Goal: Transaction & Acquisition: Purchase product/service

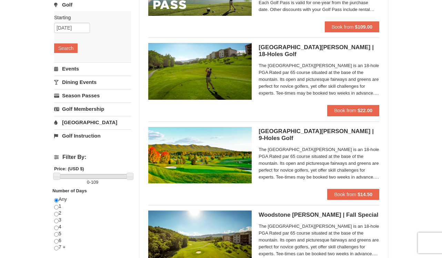
scroll to position [130, 0]
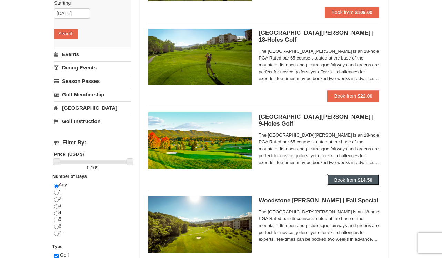
click at [341, 180] on span "Book from" at bounding box center [345, 180] width 22 height 6
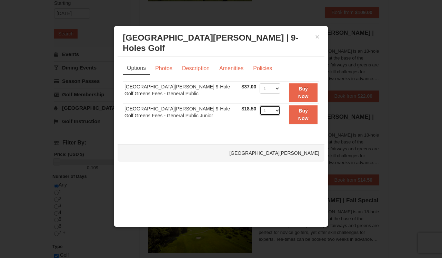
click at [276, 110] on select "1 2 3 4" at bounding box center [269, 110] width 21 height 10
select select "2"
click at [302, 112] on strong "Buy Now" at bounding box center [303, 114] width 10 height 13
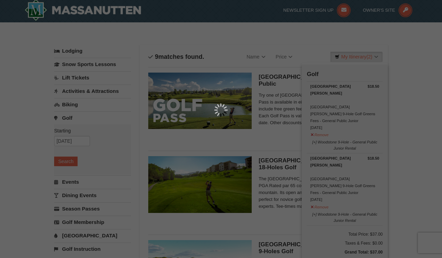
scroll to position [2, 0]
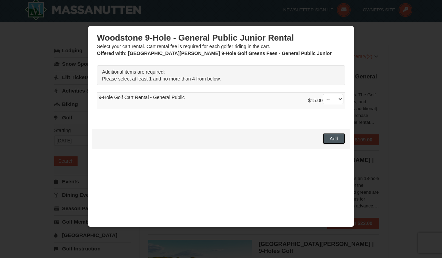
click at [337, 136] on span "Add" at bounding box center [333, 139] width 9 height 6
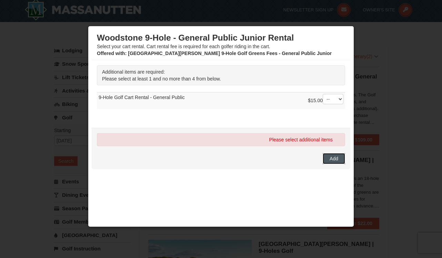
click at [334, 156] on span "Add" at bounding box center [333, 159] width 9 height 6
click at [339, 99] on select "-- 01 02 03 04" at bounding box center [332, 99] width 21 height 10
select select "1"
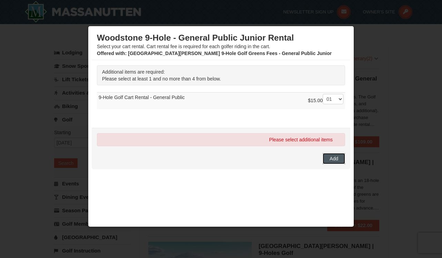
click at [334, 157] on span "Add" at bounding box center [333, 159] width 9 height 6
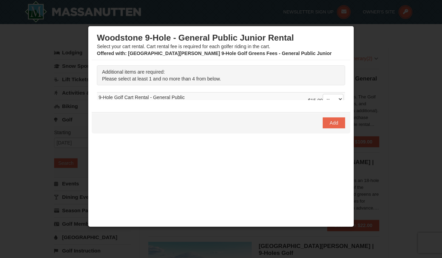
click at [331, 139] on div "Woodstone 9-Hole - General Public Junior Rental Select your cart rental. Cart r…" at bounding box center [221, 133] width 258 height 207
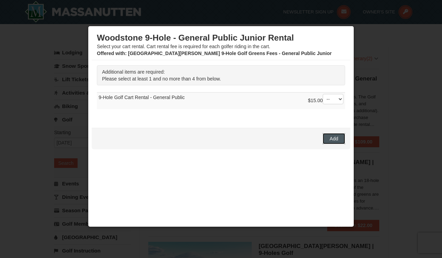
click at [336, 140] on span "Add" at bounding box center [333, 139] width 9 height 6
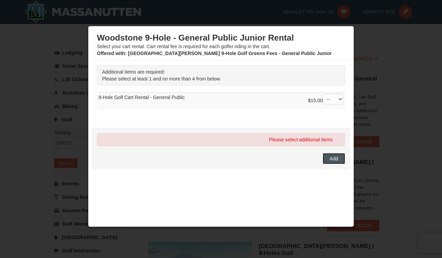
click at [334, 155] on button "Add" at bounding box center [333, 158] width 22 height 11
click at [339, 102] on select "-- 01 02 03 04" at bounding box center [332, 99] width 21 height 10
select select "1"
click at [332, 157] on span "Add" at bounding box center [333, 159] width 9 height 6
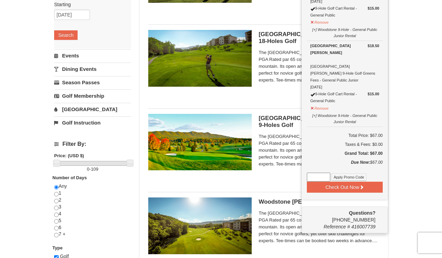
scroll to position [131, 0]
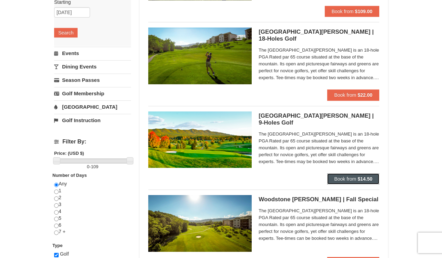
click at [352, 179] on span "Book from" at bounding box center [345, 179] width 22 height 6
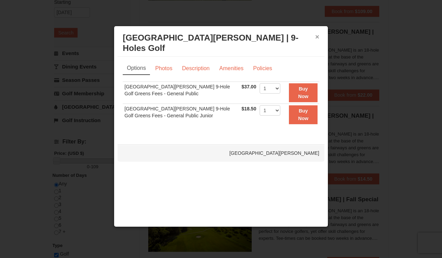
click at [316, 35] on button "×" at bounding box center [317, 36] width 4 height 7
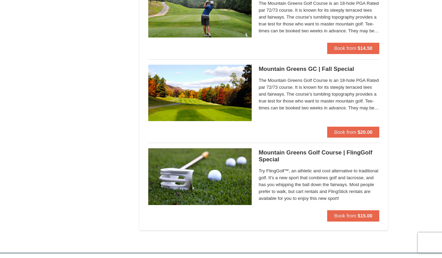
scroll to position [596, 0]
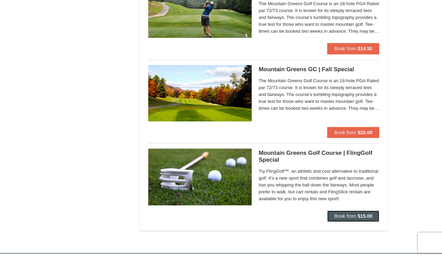
click at [358, 219] on strong "$15.00" at bounding box center [364, 217] width 15 height 6
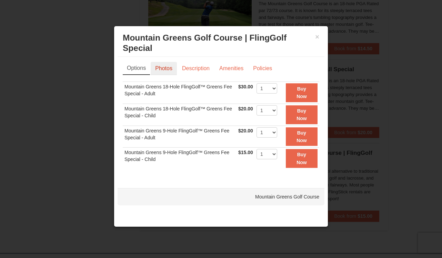
click at [169, 65] on link "Photos" at bounding box center [164, 68] width 26 height 13
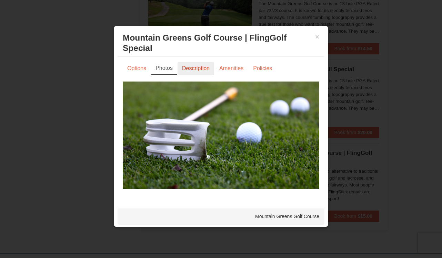
click at [194, 67] on link "Description" at bounding box center [195, 68] width 37 height 13
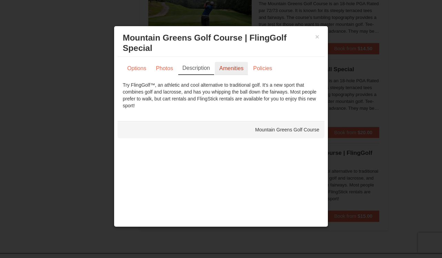
click at [222, 67] on link "Amenities" at bounding box center [231, 68] width 33 height 13
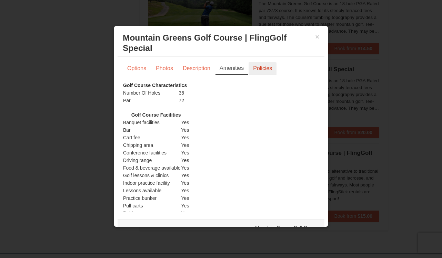
click at [265, 65] on link "Policies" at bounding box center [262, 68] width 28 height 13
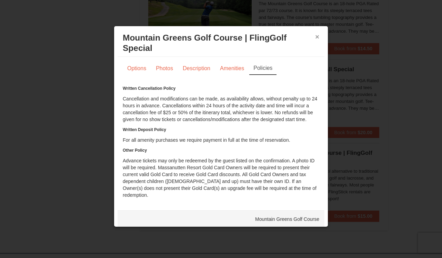
click at [317, 37] on button "×" at bounding box center [317, 36] width 4 height 7
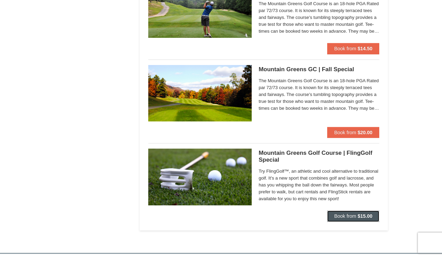
click at [351, 214] on span "Book from" at bounding box center [345, 217] width 22 height 6
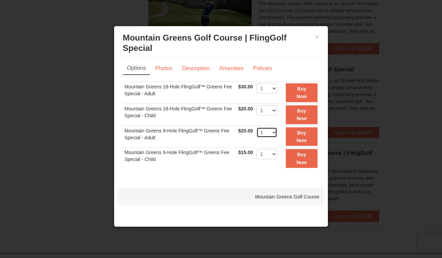
click at [275, 135] on select "1 2 3 4 5 6 7 8 9 10 11 12 13 14 15 16 17 18 19 20" at bounding box center [266, 132] width 21 height 10
select select "2"
click at [302, 137] on button "Buy Now" at bounding box center [302, 136] width 32 height 19
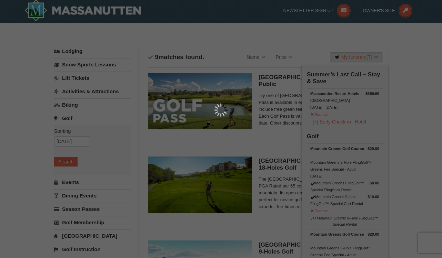
scroll to position [2, 0]
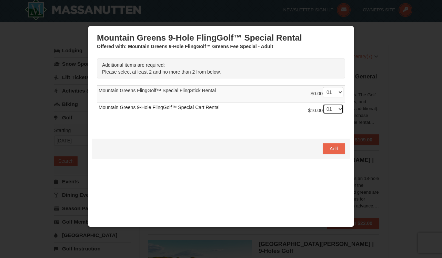
click at [340, 109] on select "-- 01 02" at bounding box center [332, 109] width 21 height 10
select select "0"
click at [339, 94] on select "-- 01 02" at bounding box center [332, 92] width 21 height 10
select select "2"
click at [333, 148] on span "Add" at bounding box center [333, 149] width 9 height 6
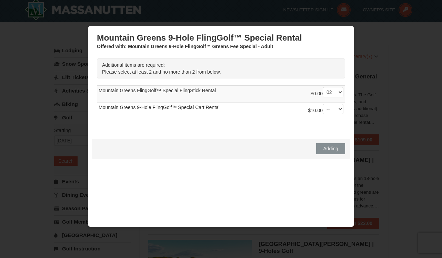
click at [404, 183] on div at bounding box center [221, 129] width 442 height 258
click at [295, 93] on td "$0.00 -- 01 02 Mountain Greens FlingGolf™ Special FlingStick Rental" at bounding box center [221, 94] width 248 height 17
click at [340, 110] on select "-- 01 02" at bounding box center [332, 109] width 21 height 10
select select "0"
click at [337, 92] on select "-- 01 02" at bounding box center [332, 92] width 21 height 10
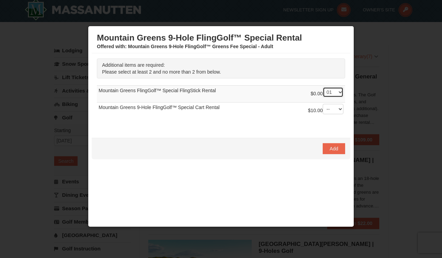
select select "2"
click at [352, 27] on div "Mountain Greens 9-Hole FlingGolf™ Special Rental Offered with : Mountain Greens…" at bounding box center [221, 127] width 266 height 202
click at [345, 27] on div "Mountain Greens 9-Hole FlingGolf™ Special Rental Offered with : Mountain Greens…" at bounding box center [221, 127] width 266 height 202
click at [338, 147] on button "Add" at bounding box center [333, 148] width 22 height 11
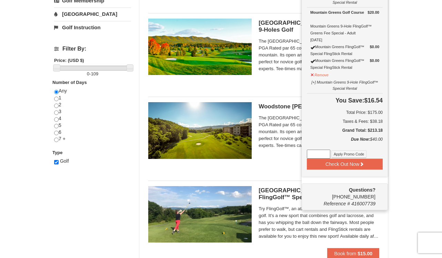
scroll to position [230, 0]
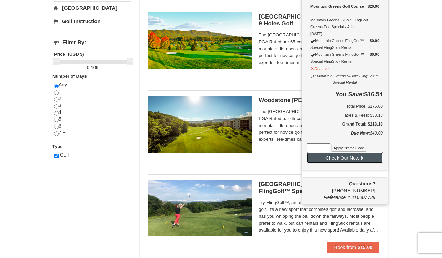
click at [345, 158] on button "Check Out Now" at bounding box center [345, 158] width 76 height 11
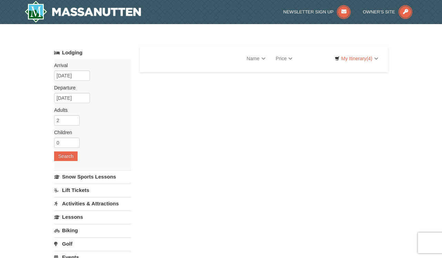
select select "9"
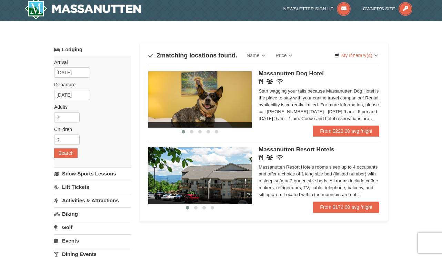
scroll to position [3, 0]
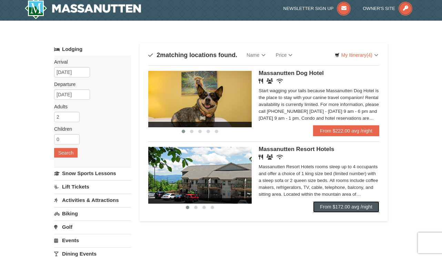
click at [351, 205] on link "From $172.00 avg /night" at bounding box center [346, 207] width 66 height 11
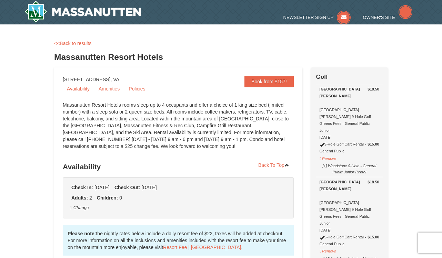
select select "9"
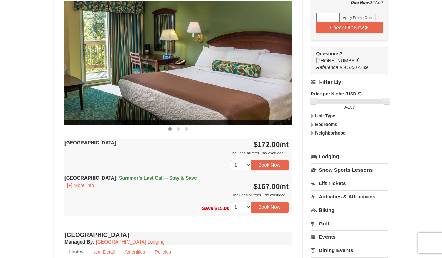
scroll to position [309, 0]
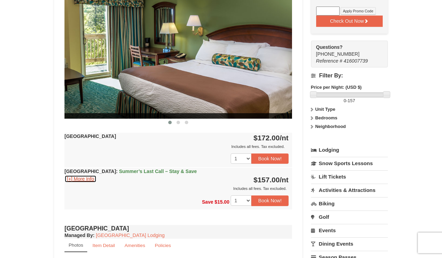
click at [83, 178] on button "[+] More Info" at bounding box center [80, 179] width 32 height 8
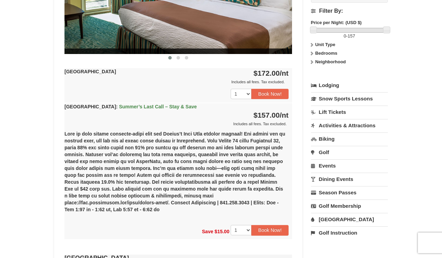
scroll to position [372, 0]
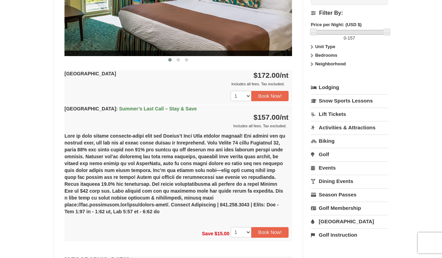
click at [334, 121] on link "Activities & Attractions" at bounding box center [349, 127] width 77 height 13
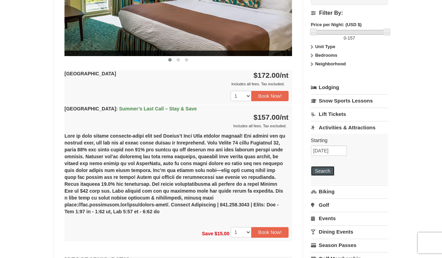
click at [322, 166] on button "Search" at bounding box center [322, 171] width 23 height 10
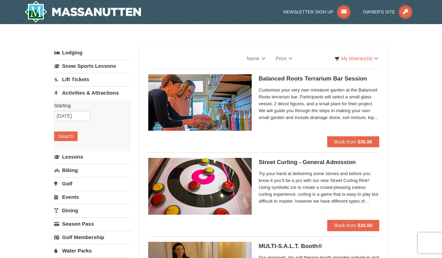
select select "9"
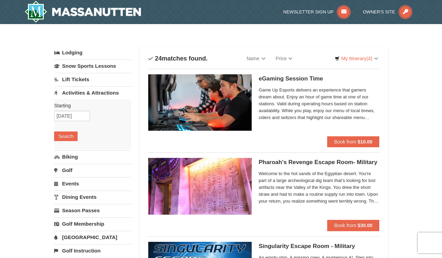
click at [72, 184] on link "Events" at bounding box center [92, 183] width 77 height 13
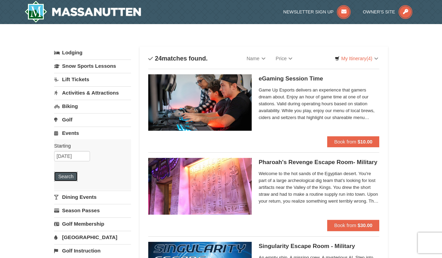
click at [68, 176] on button "Search" at bounding box center [65, 177] width 23 height 10
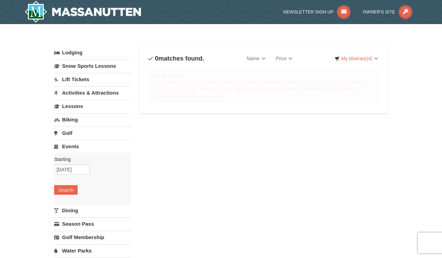
select select "9"
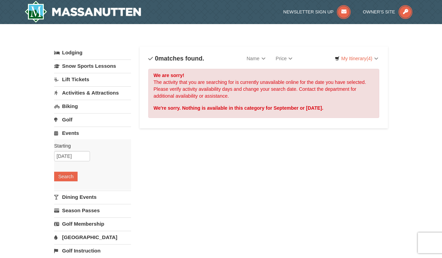
click at [76, 194] on link "Dining Events" at bounding box center [92, 197] width 77 height 13
click at [69, 191] on button "Search" at bounding box center [65, 190] width 23 height 10
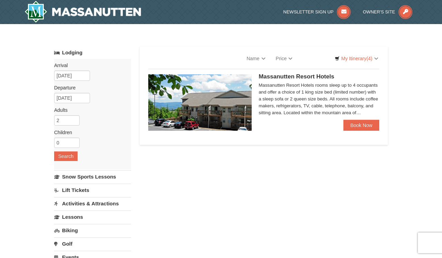
select select "9"
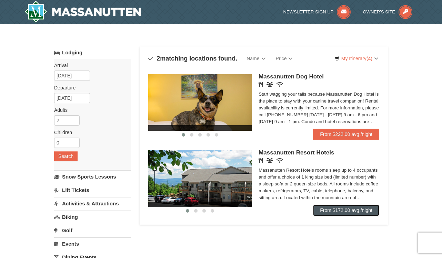
click at [347, 208] on link "From $172.00 avg /night" at bounding box center [346, 210] width 66 height 11
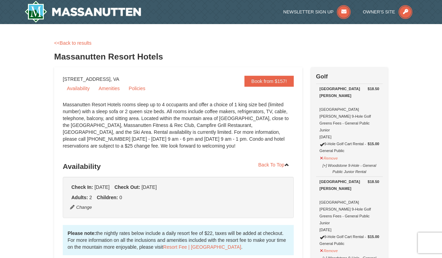
select select "9"
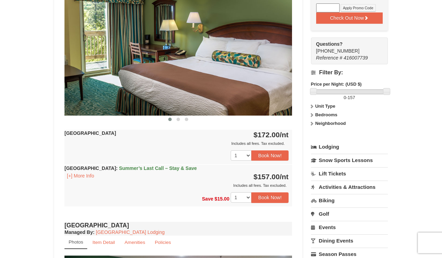
scroll to position [301, 0]
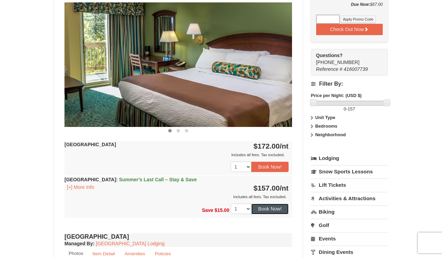
click at [268, 205] on button "Book Now!" at bounding box center [269, 209] width 37 height 10
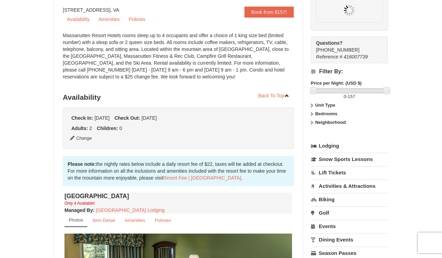
scroll to position [67, 0]
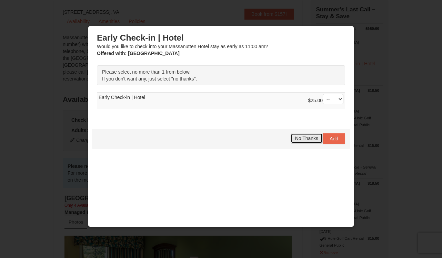
click at [305, 136] on span "No Thanks" at bounding box center [306, 139] width 23 height 6
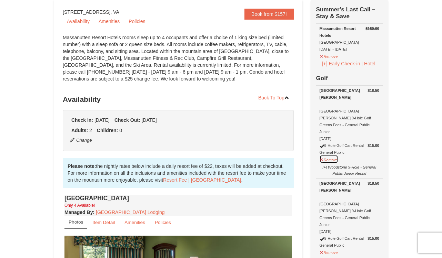
click at [324, 155] on button "Remove" at bounding box center [328, 159] width 19 height 9
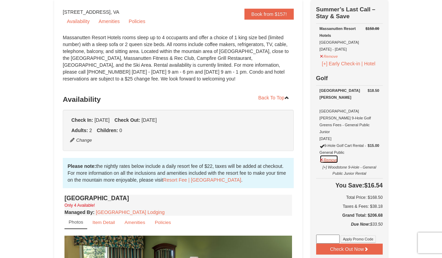
click at [328, 155] on button "Remove" at bounding box center [328, 159] width 19 height 9
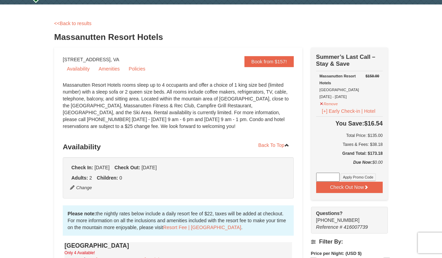
scroll to position [0, 0]
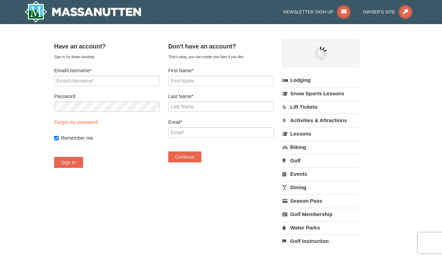
select select "9"
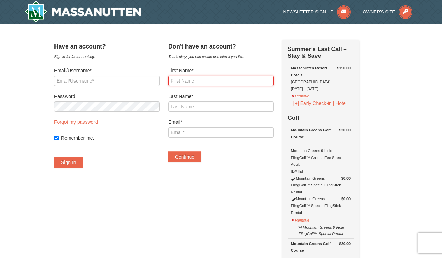
click at [216, 82] on input "First Name*" at bounding box center [220, 81] width 105 height 10
type input "[PERSON_NAME]"
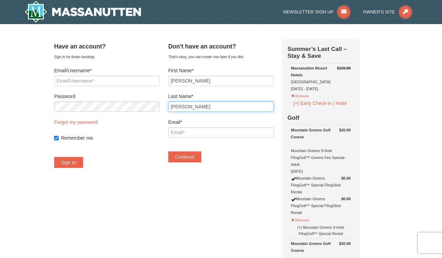
type input "[PERSON_NAME]"
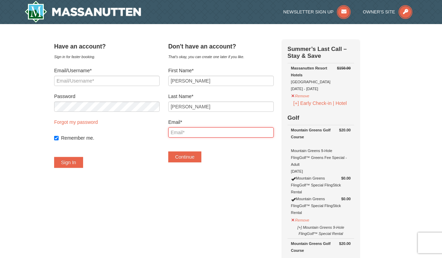
click at [201, 136] on input "Email*" at bounding box center [220, 132] width 105 height 10
type input "[EMAIL_ADDRESS][US_STATE][DOMAIN_NAME]"
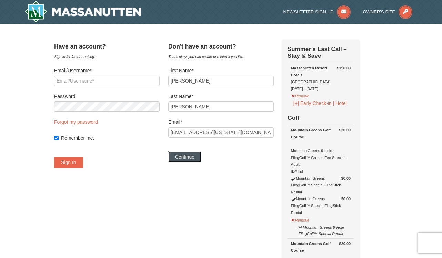
click at [196, 158] on button "Continue" at bounding box center [184, 157] width 33 height 11
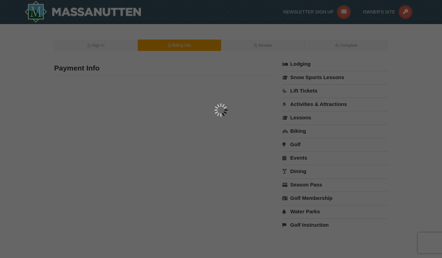
type input "[PERSON_NAME]"
type input "[EMAIL_ADDRESS][US_STATE][DOMAIN_NAME]"
select select "9"
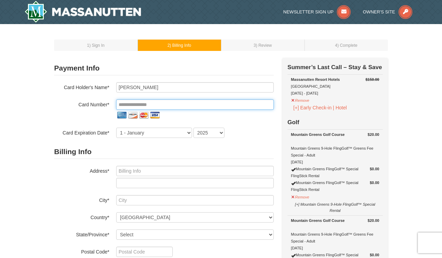
click at [171, 104] on input "tel" at bounding box center [194, 105] width 157 height 10
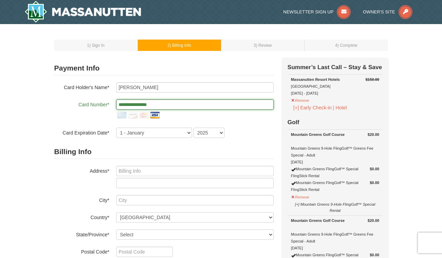
type input "**********"
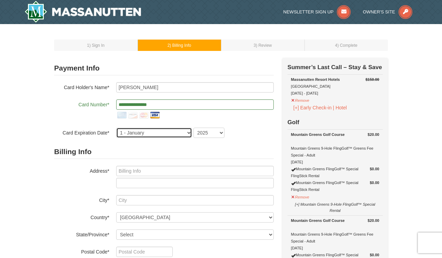
click at [165, 133] on select "1 - [DATE] - [DATE] - [DATE] - [DATE] - [DATE] - [DATE] - [DATE] - [DATE] - [DA…" at bounding box center [154, 133] width 76 height 10
select select "2"
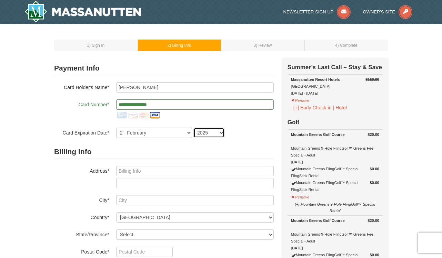
click at [207, 129] on select "2025 2026 2027 2028 2029 2030 2031 2032 2033 2034" at bounding box center [208, 133] width 31 height 10
select select "2026"
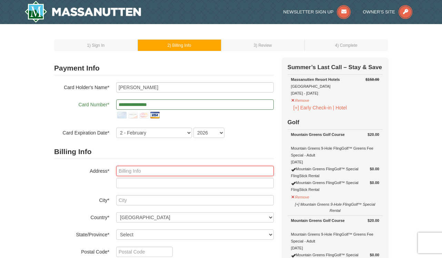
click at [150, 173] on input "text" at bounding box center [194, 171] width 157 height 10
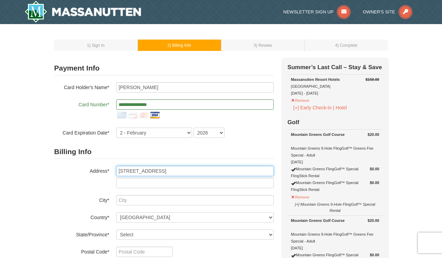
type input "5791 Sugar Hollow Rd"
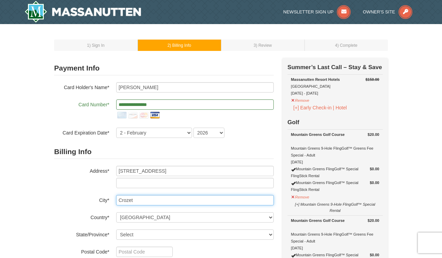
type input "Crozet"
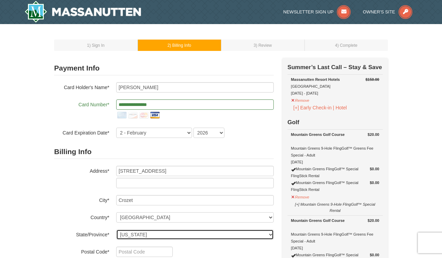
click at [162, 231] on select "Select Alabama Alaska American Samoa Arizona Arkansas California Colorado Conne…" at bounding box center [194, 235] width 157 height 10
select select "VA"
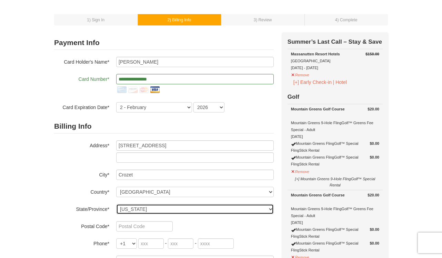
scroll to position [27, 0]
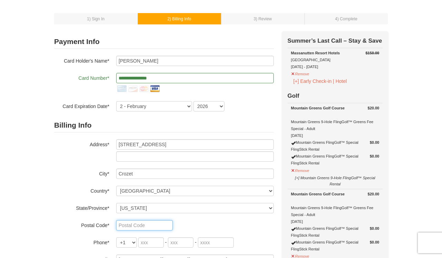
click at [155, 224] on input "text" at bounding box center [144, 226] width 57 height 10
type input "22932"
click at [160, 244] on input "tel" at bounding box center [150, 243] width 25 height 10
type input "434"
click at [177, 246] on input "tel" at bounding box center [180, 243] width 25 height 10
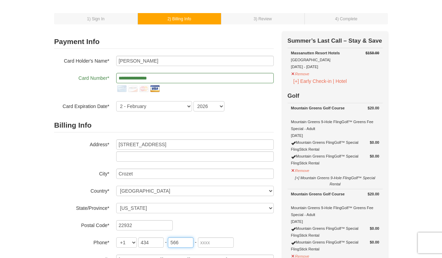
type input "566"
click at [197, 245] on div "+1 +20 +212 +213 +216 +218 +220 +221 +222 +223 +224 +225 +226 +227 +228 +229 +2…" at bounding box center [194, 243] width 157 height 10
click at [205, 244] on input "tel" at bounding box center [216, 243] width 36 height 10
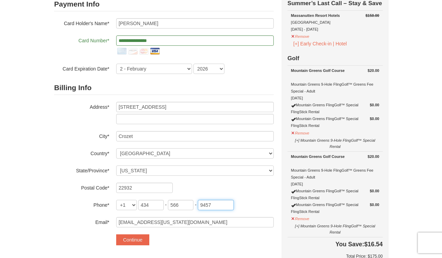
scroll to position [84, 0]
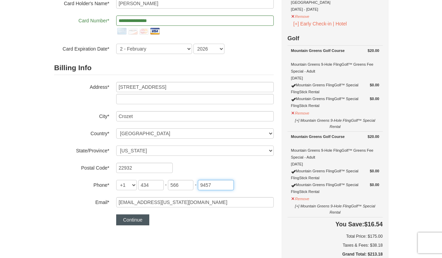
type input "9457"
click at [127, 221] on button "Continue" at bounding box center [132, 220] width 33 height 11
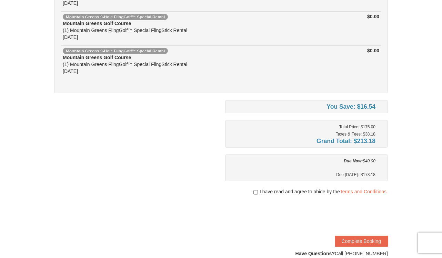
scroll to position [237, 0]
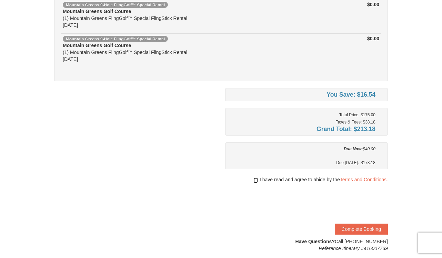
click at [255, 181] on input "checkbox" at bounding box center [255, 181] width 4 height 6
checkbox input "true"
click at [350, 228] on button "Complete Booking" at bounding box center [361, 229] width 53 height 11
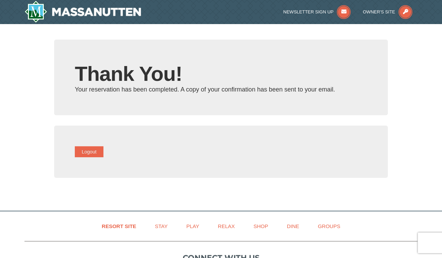
type input "schillm@virginia.edu"
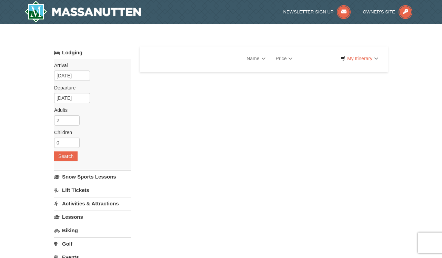
select select "9"
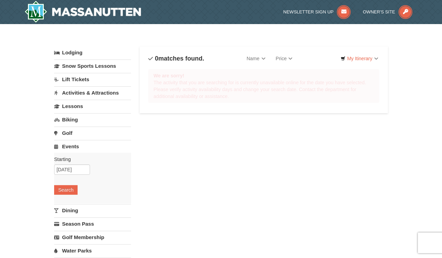
select select "9"
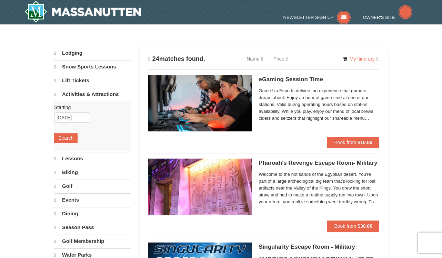
select select "9"
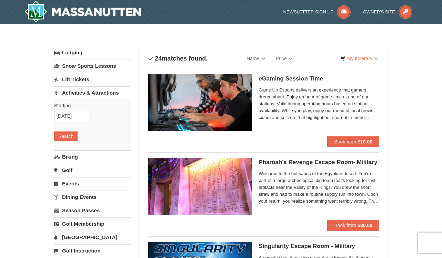
click at [66, 170] on link "Golf" at bounding box center [92, 170] width 77 height 13
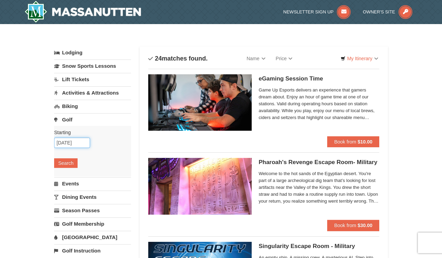
click at [69, 144] on input "[DATE]" at bounding box center [72, 143] width 36 height 10
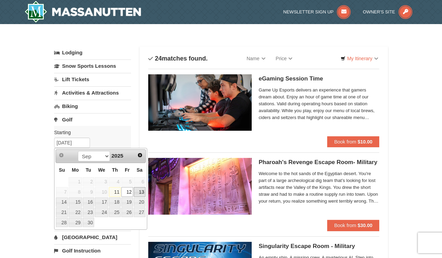
click at [143, 192] on link "13" at bounding box center [140, 192] width 12 height 10
type input "[DATE]"
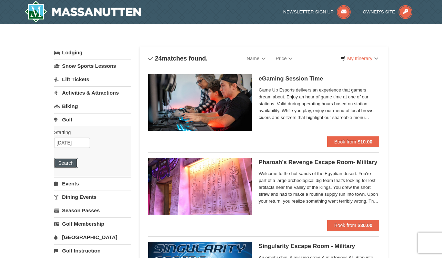
click at [71, 165] on button "Search" at bounding box center [65, 163] width 23 height 10
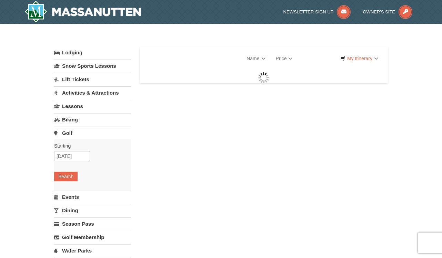
select select "9"
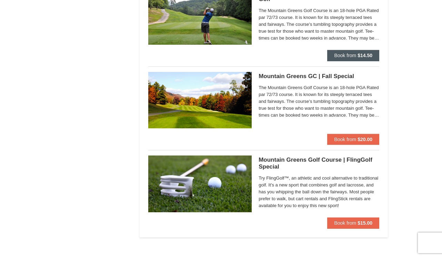
scroll to position [597, 0]
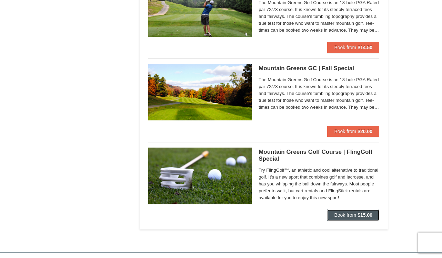
click at [348, 215] on span "Book from" at bounding box center [345, 216] width 22 height 6
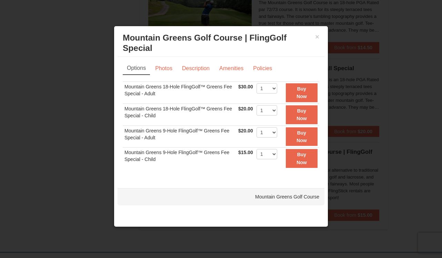
click at [285, 197] on div "Mountain Greens Golf Course" at bounding box center [220, 196] width 207 height 17
click at [317, 37] on button "×" at bounding box center [317, 36] width 4 height 7
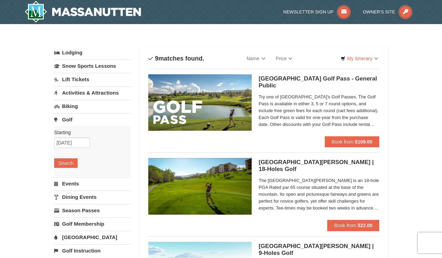
scroll to position [1, 0]
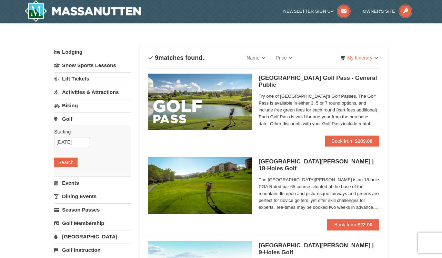
click at [70, 118] on link "Golf" at bounding box center [92, 119] width 77 height 13
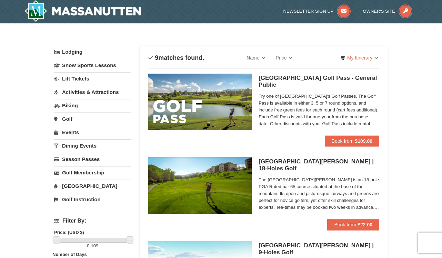
click at [71, 118] on link "Golf" at bounding box center [92, 119] width 77 height 13
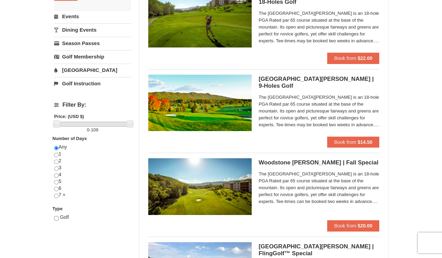
scroll to position [0, 0]
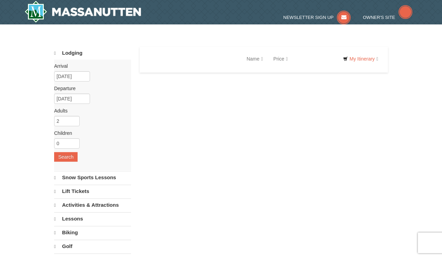
scroll to position [11, 0]
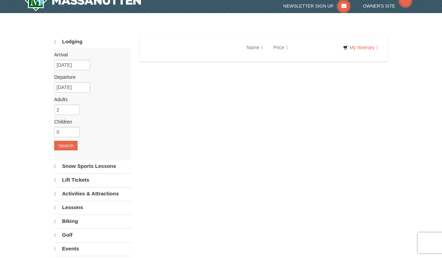
select select "9"
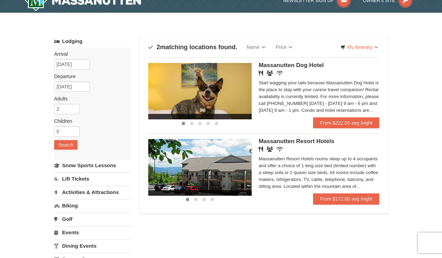
scroll to position [0, 0]
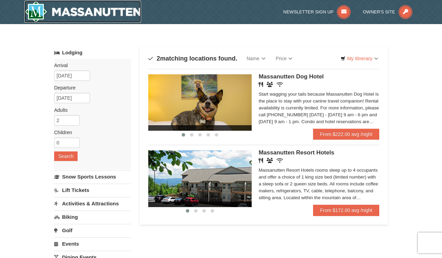
click at [67, 9] on img at bounding box center [82, 12] width 116 height 22
